Goal: Find contact information: Find contact information

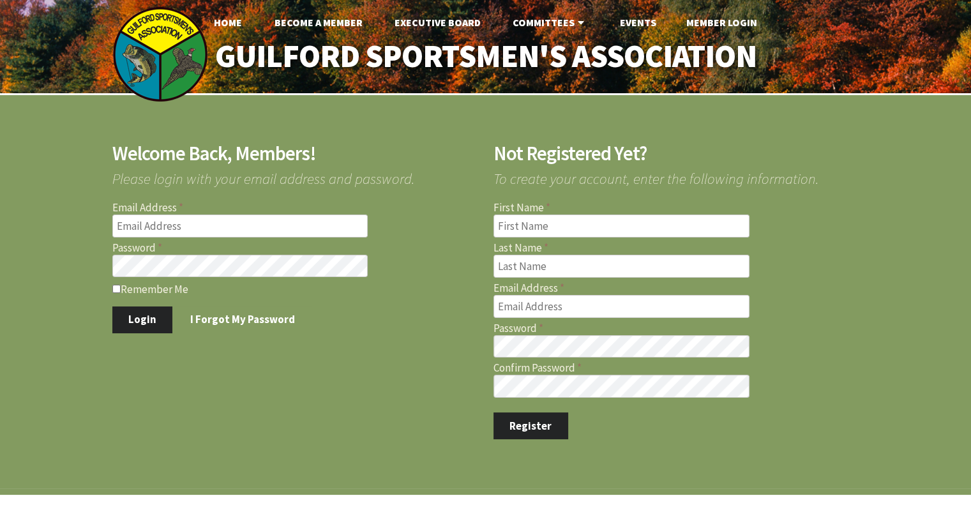
click at [209, 227] on input "Email Address" at bounding box center [240, 225] width 256 height 23
type input "[EMAIL_ADDRESS][DOMAIN_NAME]"
click at [112, 290] on input "Remember Me" at bounding box center [116, 289] width 8 height 8
checkbox input "true"
click at [137, 321] on button "Login" at bounding box center [142, 319] width 61 height 27
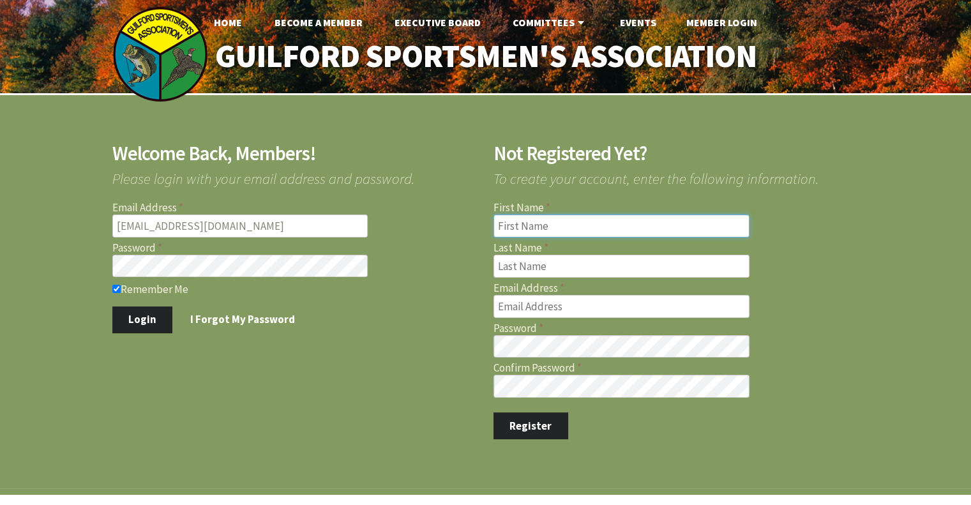
click at [509, 229] on input "First Name" at bounding box center [621, 225] width 256 height 23
type input "Daniel"
type input "Majeed"
type input "[EMAIL_ADDRESS][DOMAIN_NAME]"
click at [550, 423] on button "Register" at bounding box center [530, 425] width 75 height 27
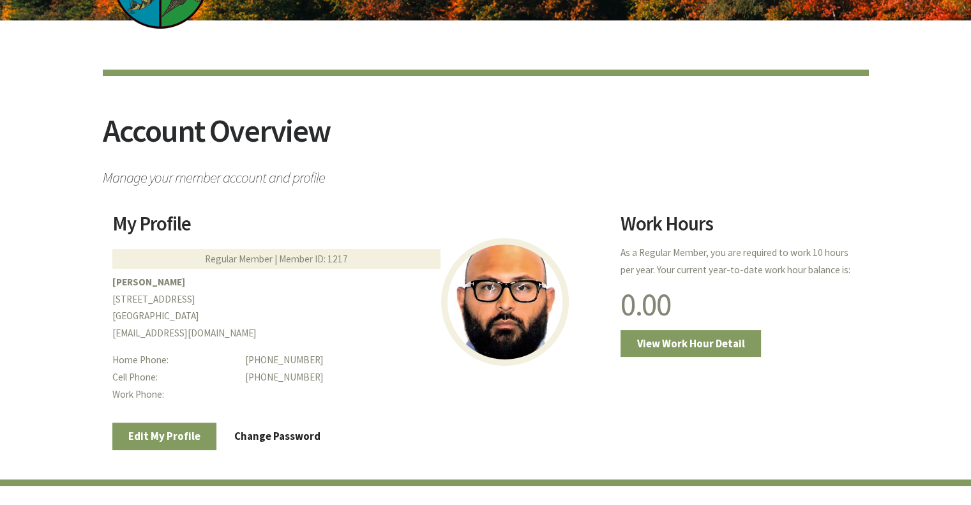
scroll to position [191, 0]
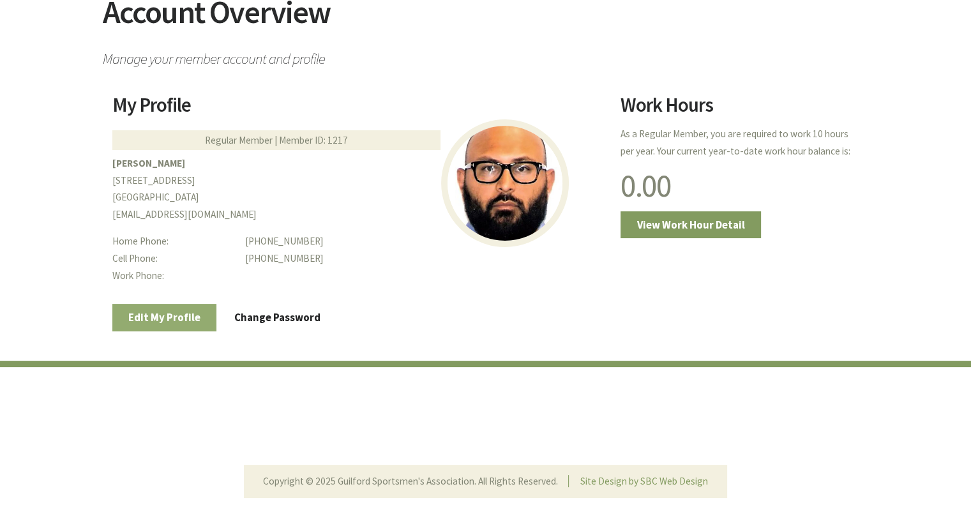
click at [142, 319] on link "Edit My Profile" at bounding box center [164, 317] width 105 height 27
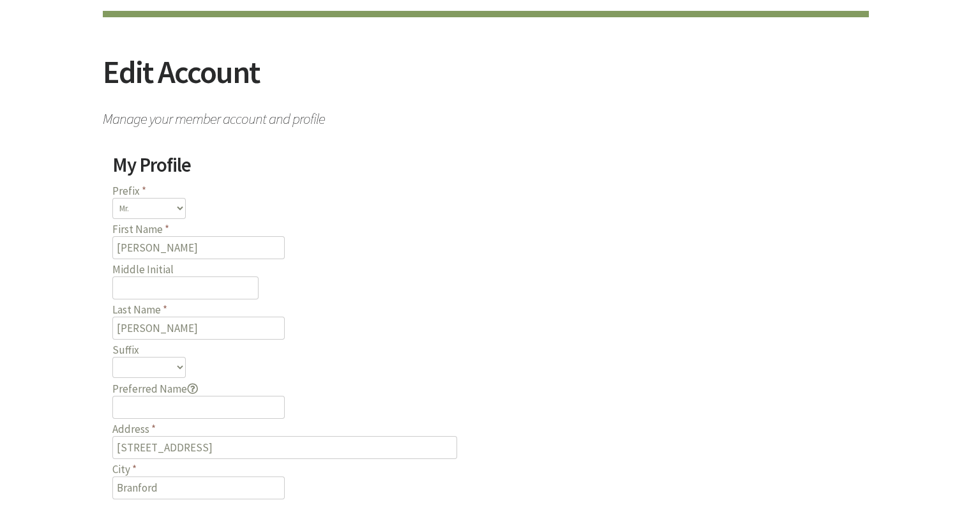
scroll to position [191, 0]
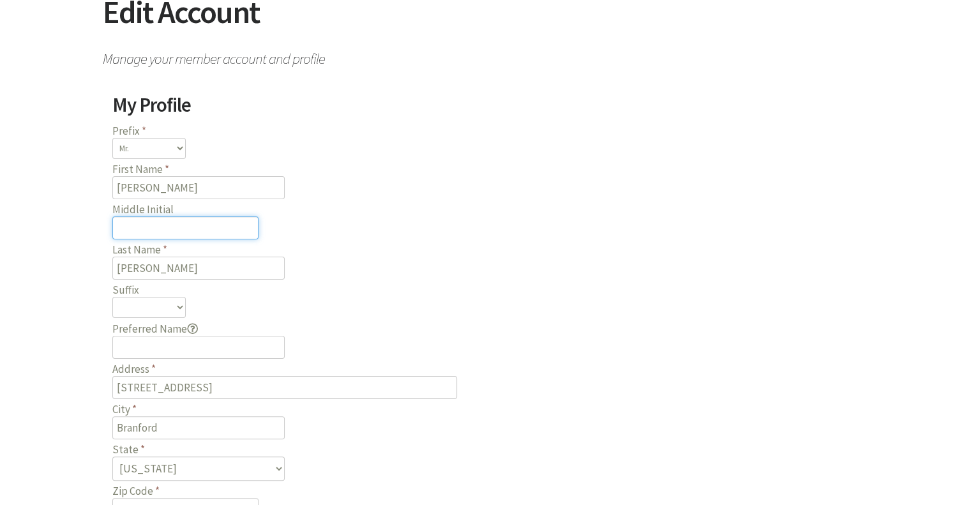
click at [204, 226] on input "Middle Initial" at bounding box center [185, 227] width 146 height 23
type input "M"
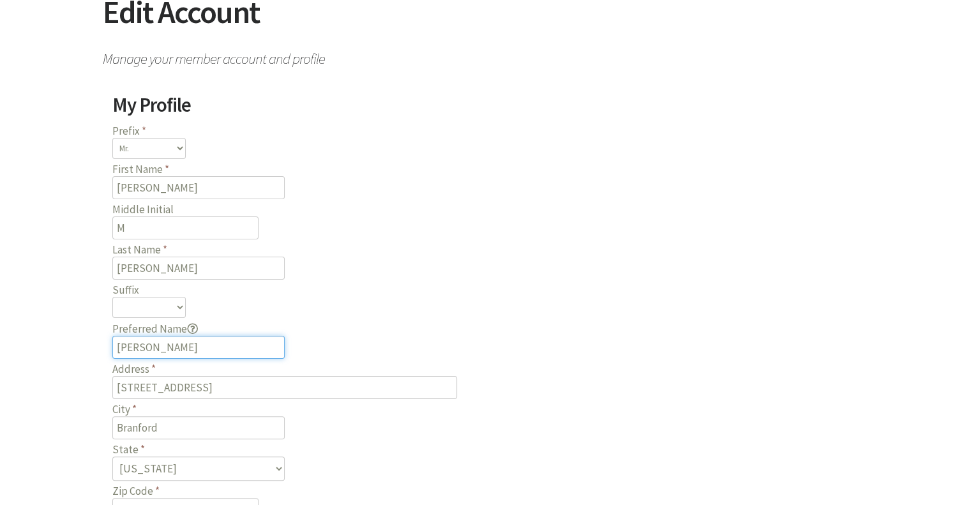
type input "Dan"
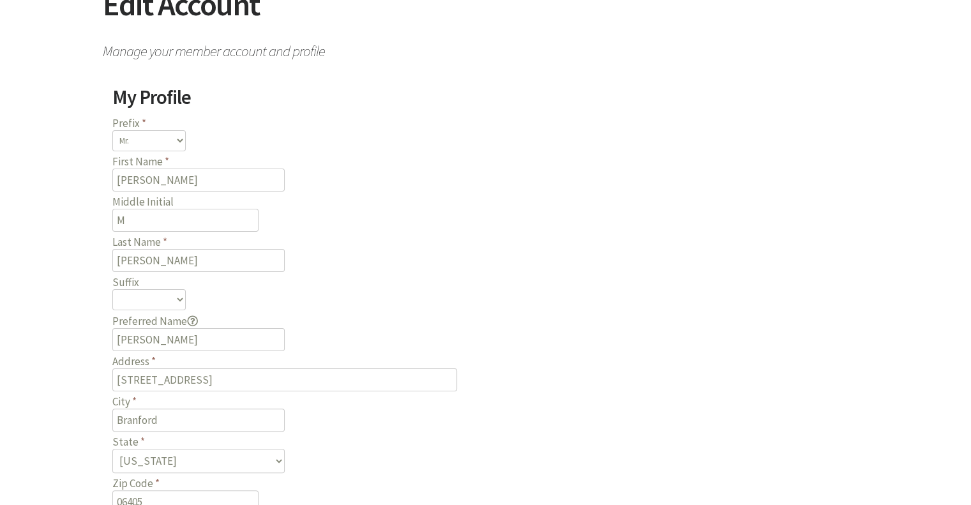
scroll to position [480, 0]
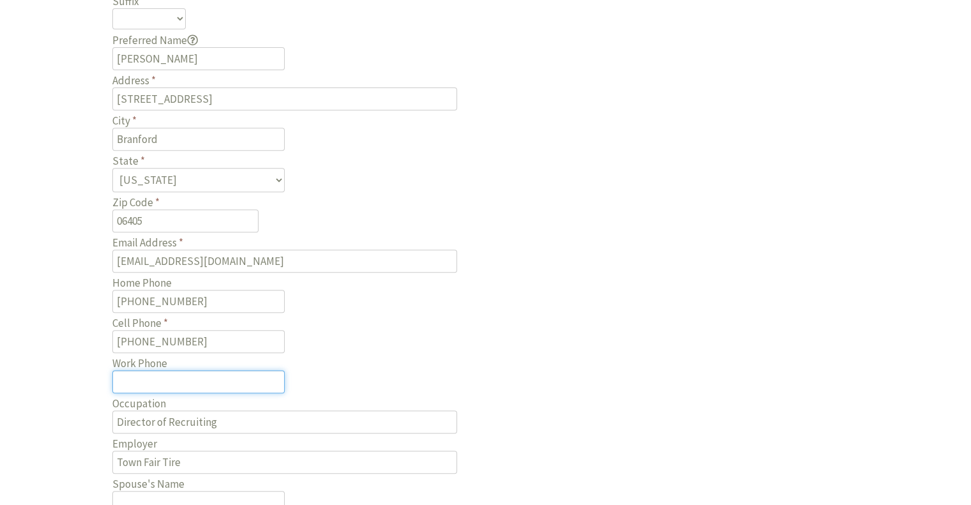
type input "(___) ___-____"
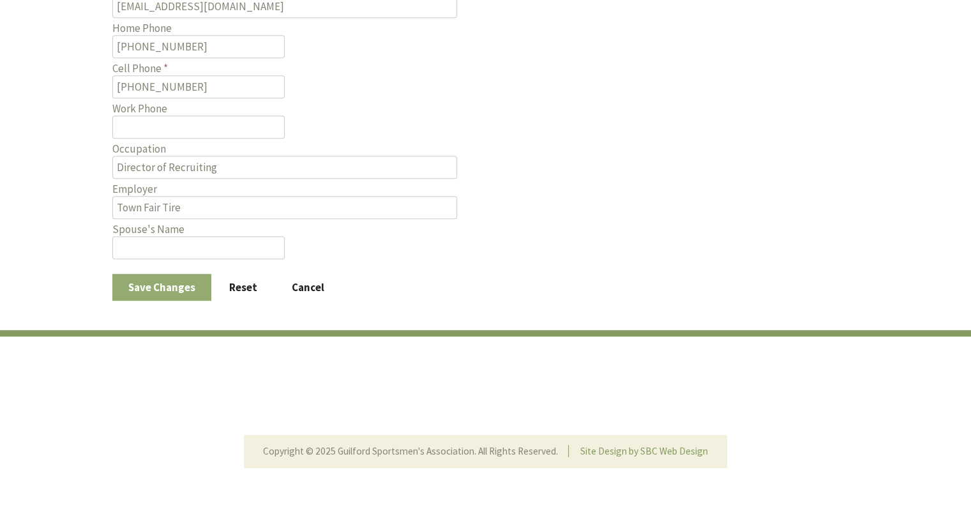
click at [174, 274] on button "Save Changes" at bounding box center [162, 287] width 100 height 27
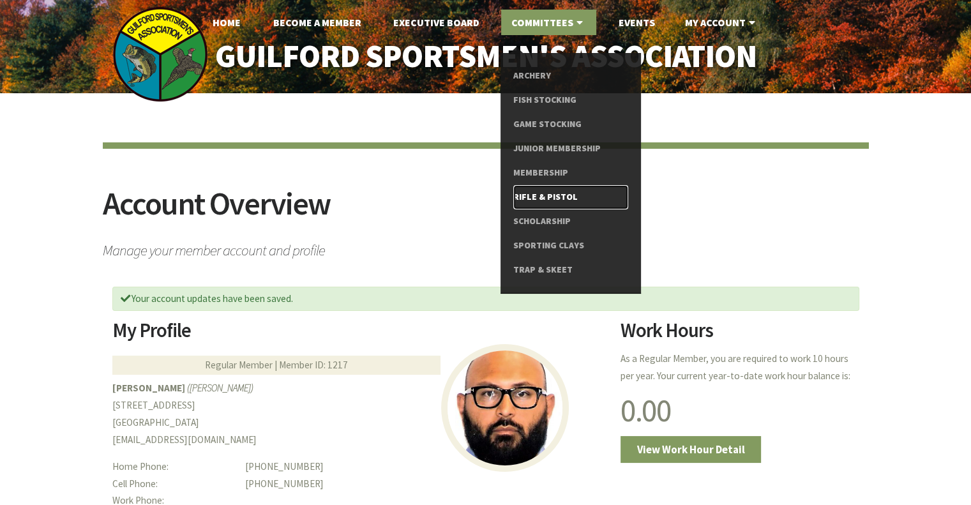
click at [544, 199] on link "Rifle & Pistol" at bounding box center [570, 197] width 114 height 24
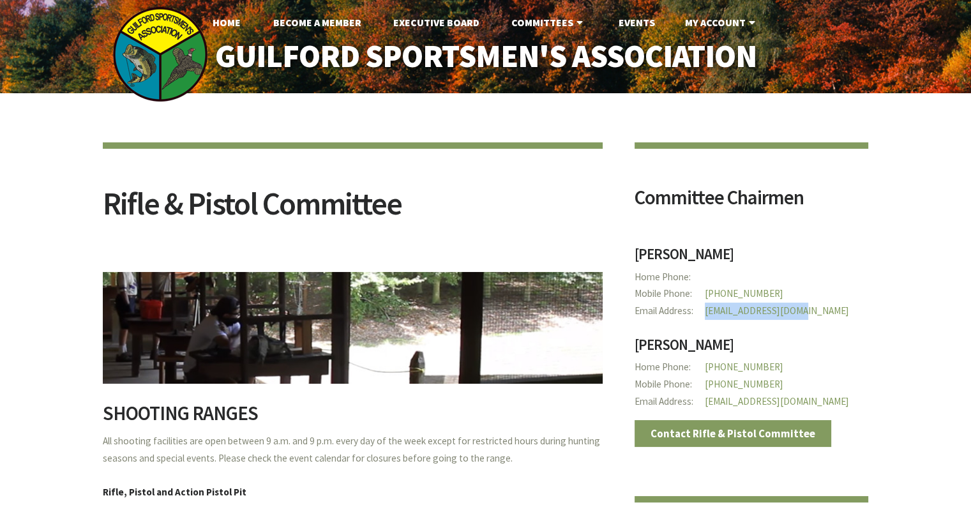
drag, startPoint x: 814, startPoint y: 313, endPoint x: 700, endPoint y: 314, distance: 114.9
click at [700, 314] on p "Email Address [EMAIL_ADDRESS][DOMAIN_NAME]" at bounding box center [751, 320] width 234 height 34
copy link "[EMAIL_ADDRESS][DOMAIN_NAME]"
